Goal: Navigation & Orientation: Find specific page/section

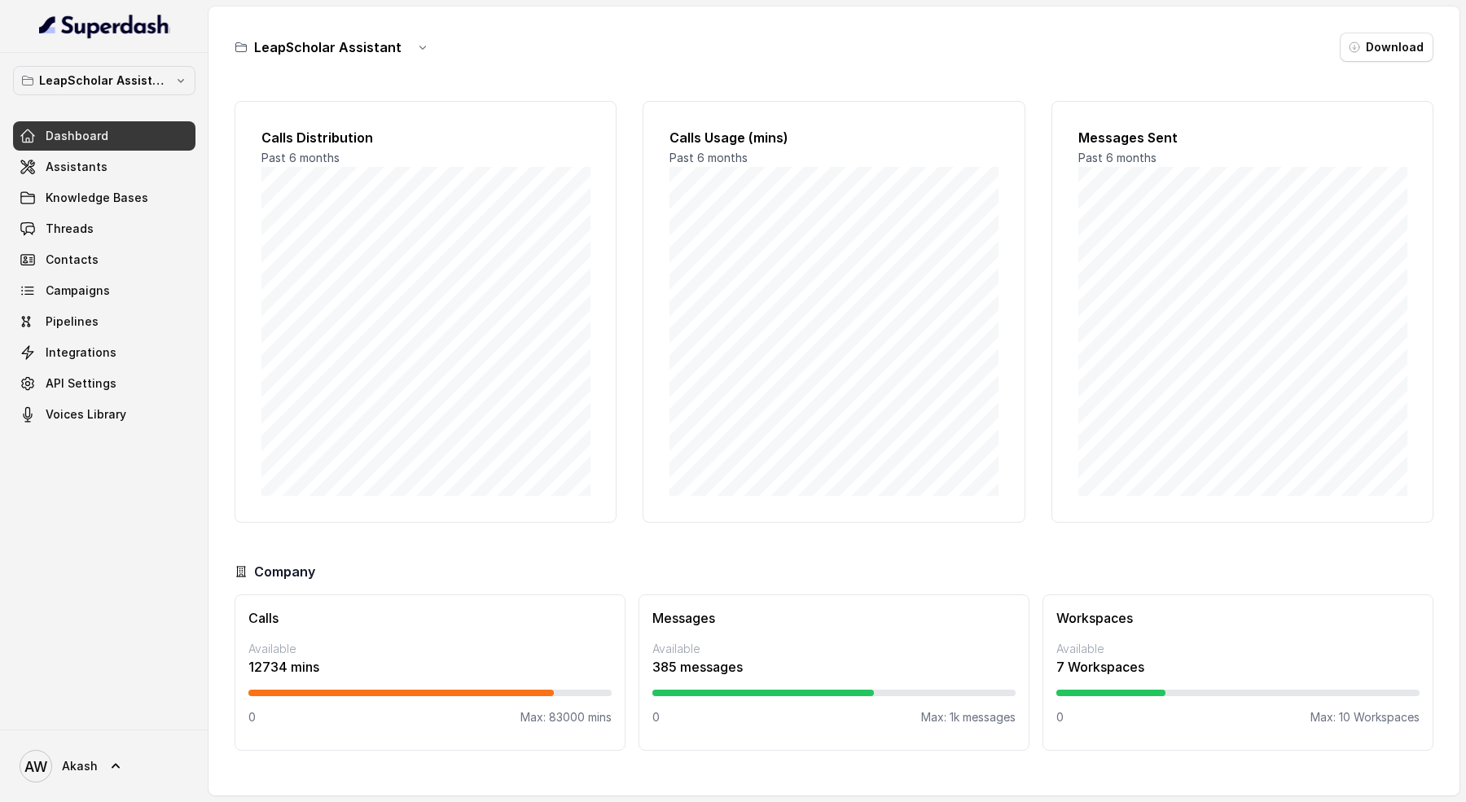
click at [270, 670] on p "12734 mins" at bounding box center [429, 667] width 363 height 20
click at [266, 668] on p "12734 mins" at bounding box center [429, 667] width 363 height 20
click at [558, 722] on p "Max: 83000 mins" at bounding box center [565, 717] width 91 height 16
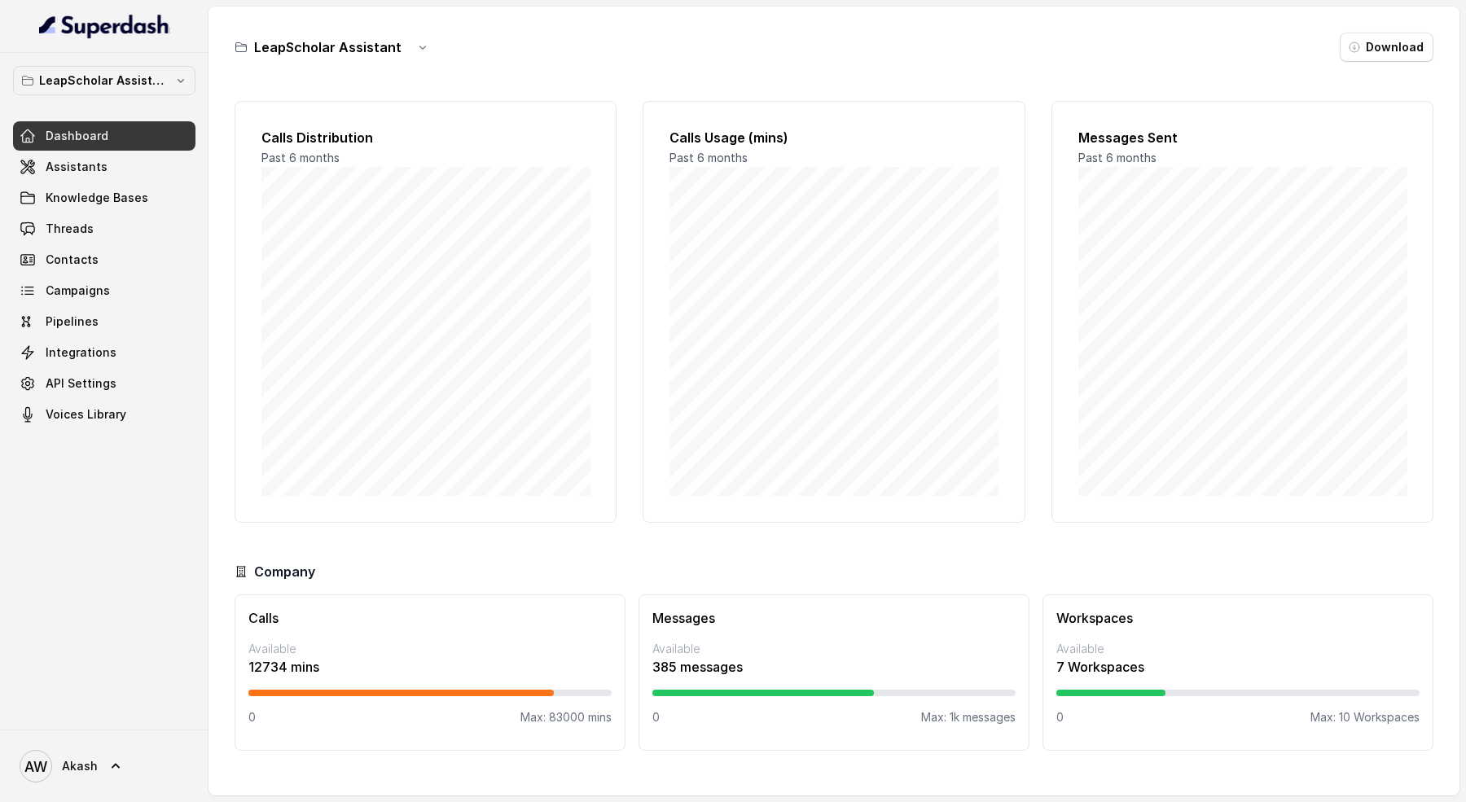
click at [549, 724] on div "Calls Available 12734 mins 0 Max: 83000 mins" at bounding box center [430, 673] width 391 height 156
drag, startPoint x: 654, startPoint y: 662, endPoint x: 784, endPoint y: 662, distance: 129.5
click at [768, 662] on p "385 messages" at bounding box center [833, 667] width 363 height 20
click at [785, 662] on p "385 messages" at bounding box center [833, 667] width 363 height 20
drag, startPoint x: 1071, startPoint y: 658, endPoint x: 1464, endPoint y: 672, distance: 393.6
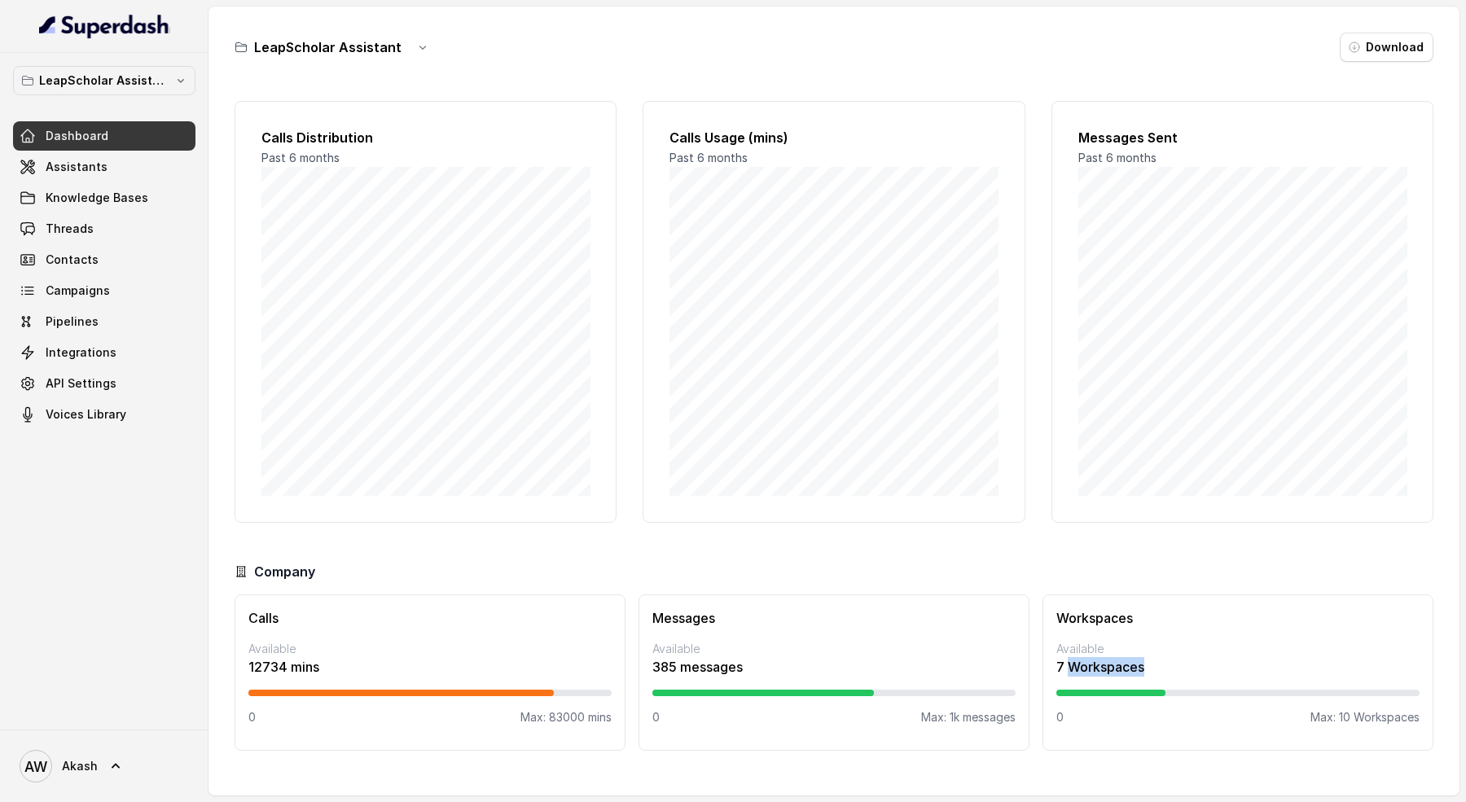
click at [1465, 672] on main "LeapScholar Assistant Download Calls Distribution Past 6 months Calls Usage (mi…" at bounding box center [733, 401] width 1466 height 802
click at [139, 45] on div at bounding box center [104, 26] width 209 height 53
click at [151, 90] on button "LeapScholar Assistant" at bounding box center [104, 80] width 182 height 29
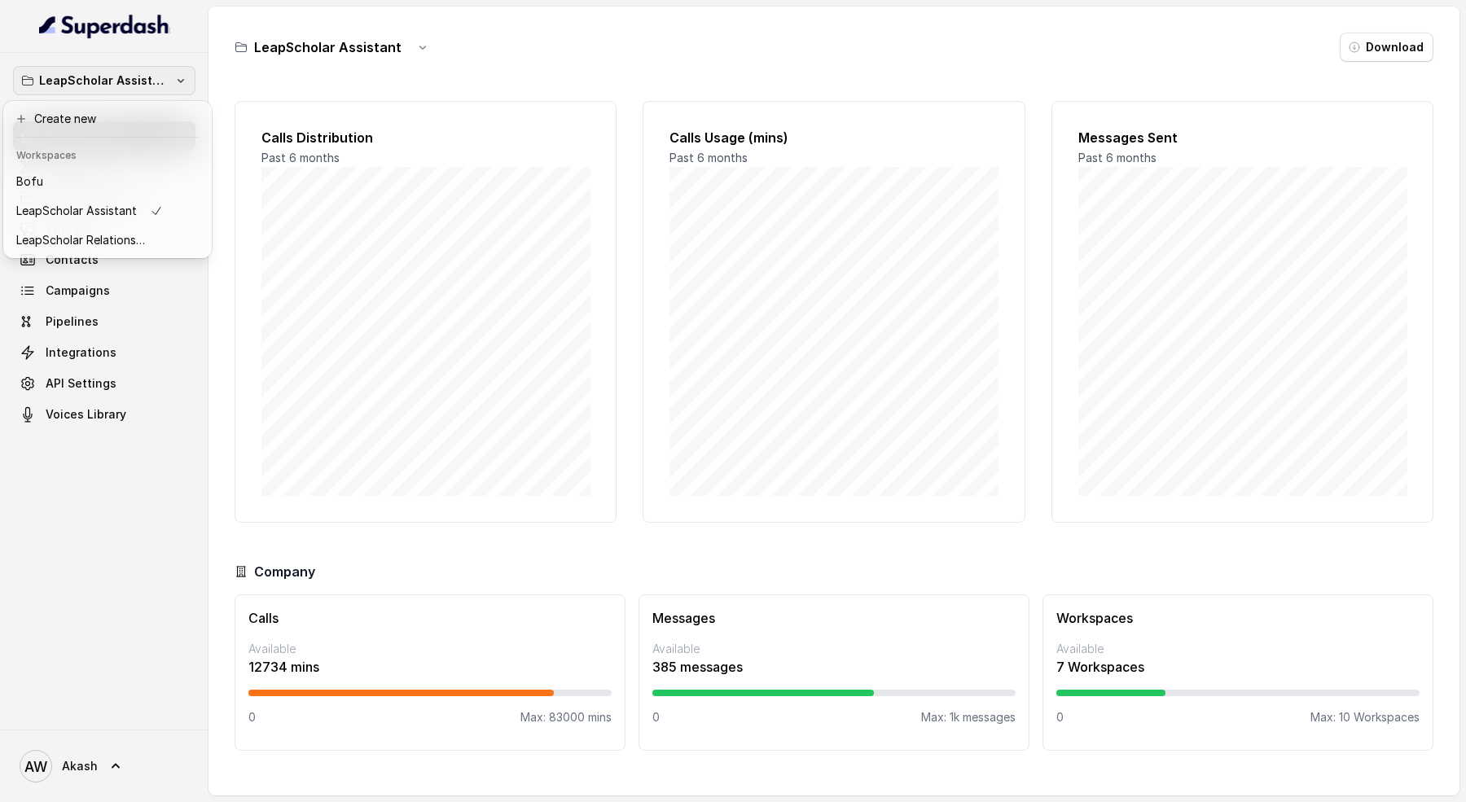
click at [46, 553] on div "LeapScholar Assistant Dashboard Assistants Knowledge Bases Threads Contacts Cam…" at bounding box center [104, 391] width 209 height 677
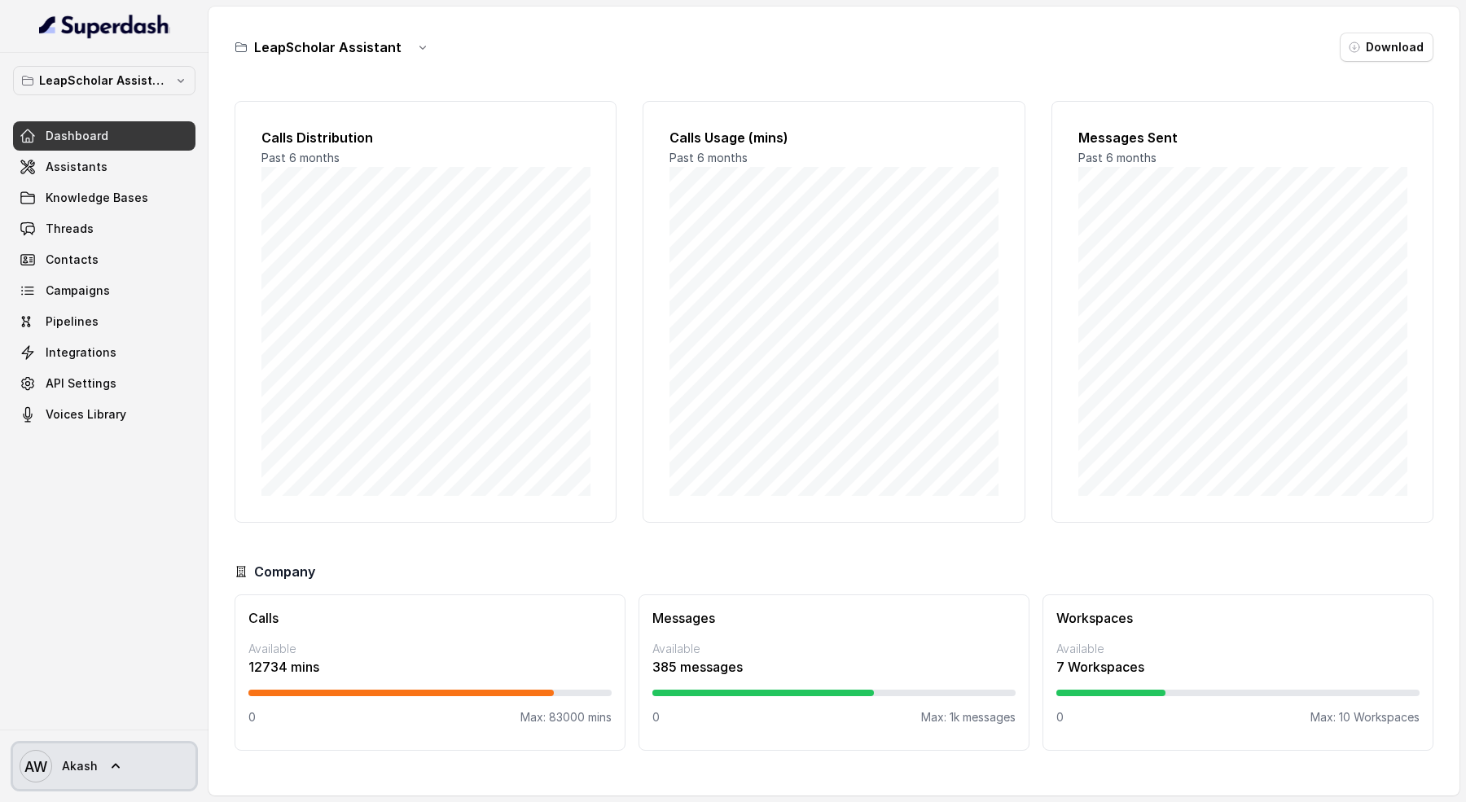
click at [94, 770] on span "Akash" at bounding box center [80, 766] width 36 height 16
click at [81, 613] on nav "LeapScholar Assistant Dashboard Assistants Knowledge Bases Threads Contacts Cam…" at bounding box center [104, 401] width 209 height 802
click at [419, 49] on icon "button" at bounding box center [422, 48] width 7 height 4
click at [345, 44] on div "LeapScholar Assistant" at bounding box center [336, 47] width 203 height 29
click at [345, 44] on h3 "LeapScholar Assistant" at bounding box center [327, 47] width 147 height 20
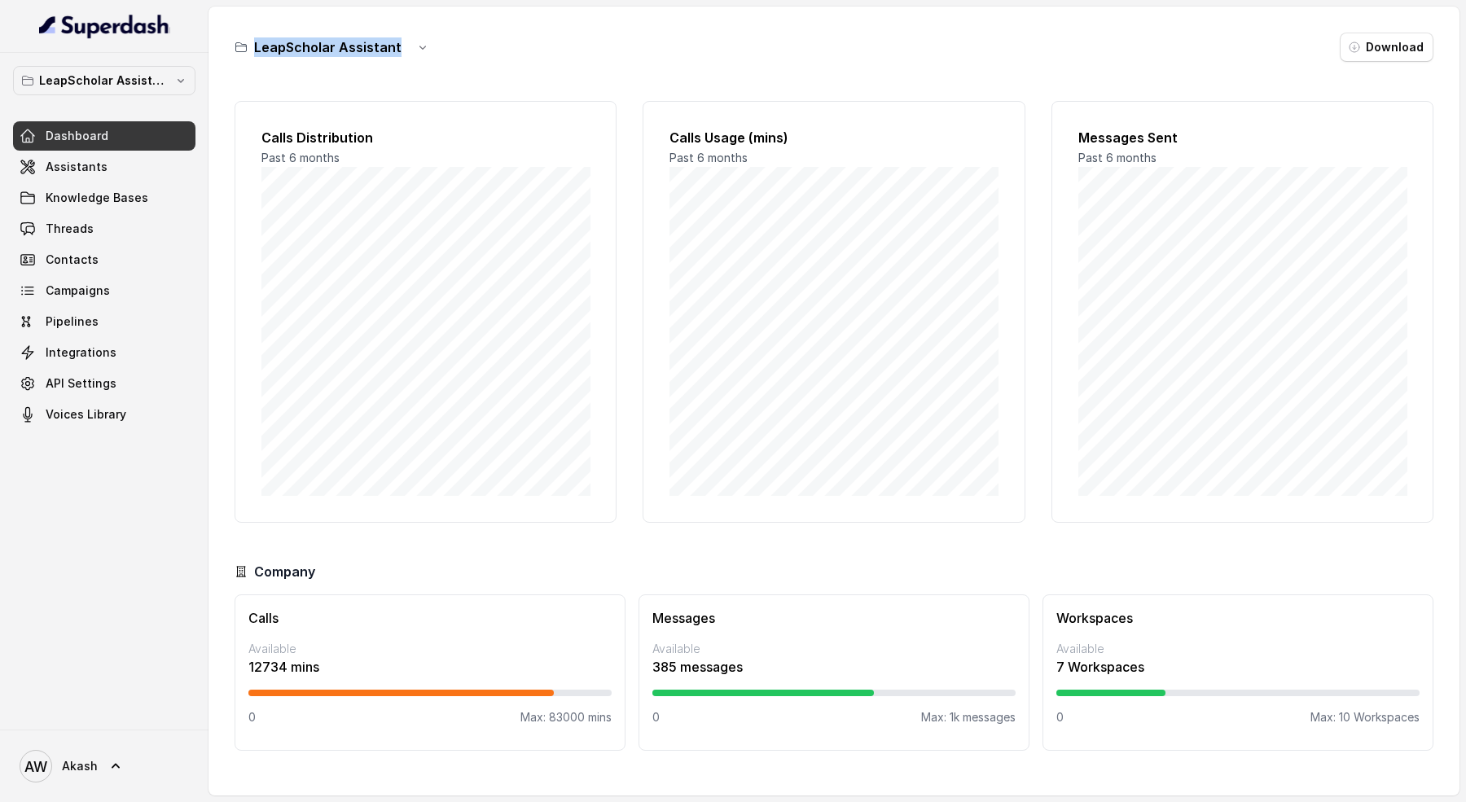
click at [345, 44] on h3 "LeapScholar Assistant" at bounding box center [327, 47] width 147 height 20
click at [1136, 81] on div "LeapScholar Assistant Download Calls Distribution Past 6 months Calls Usage (mi…" at bounding box center [834, 401] width 1251 height 789
click at [1144, 46] on div "LeapScholar Assistant Download" at bounding box center [834, 47] width 1199 height 29
